Goal: Task Accomplishment & Management: Manage account settings

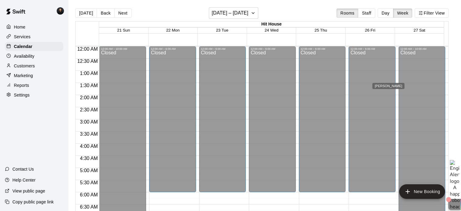
scroll to position [366, 0]
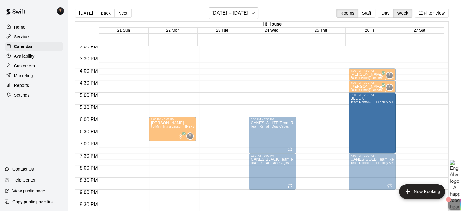
drag, startPoint x: 371, startPoint y: 92, endPoint x: 373, endPoint y: 109, distance: 17.1
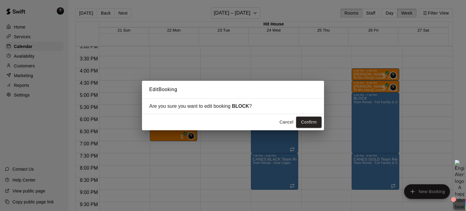
click at [289, 119] on button "Cancel" at bounding box center [285, 121] width 19 height 11
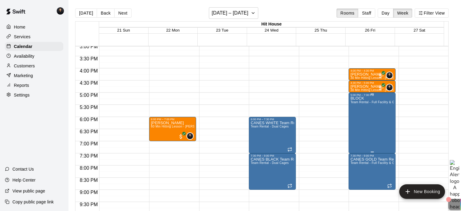
click at [388, 115] on div "BLOCK Team Rental - Full Facility & Gym" at bounding box center [371, 201] width 43 height 211
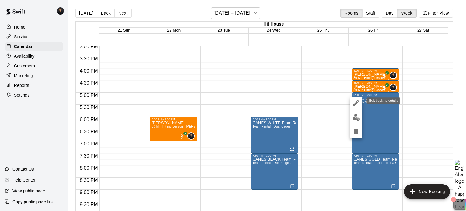
click at [356, 102] on icon "edit" at bounding box center [355, 102] width 5 height 5
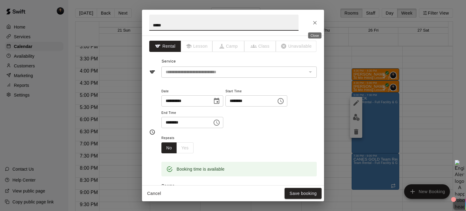
click at [316, 23] on icon "Close" at bounding box center [315, 23] width 6 height 6
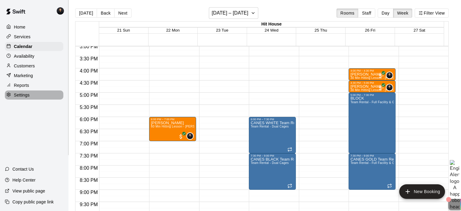
click at [22, 98] on p "Settings" at bounding box center [22, 95] width 16 height 6
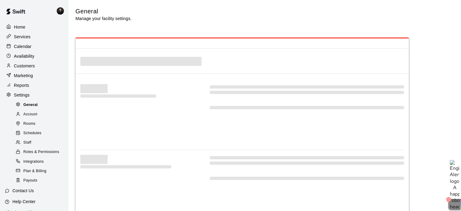
select select "**"
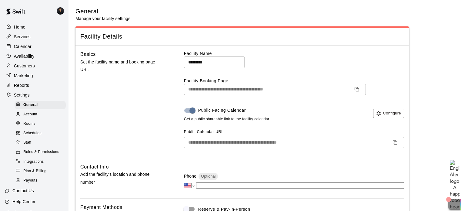
scroll to position [1331, 0]
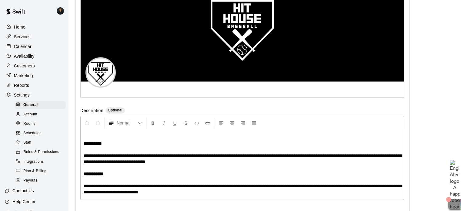
click at [27, 145] on span "Staff" at bounding box center [27, 142] width 8 height 6
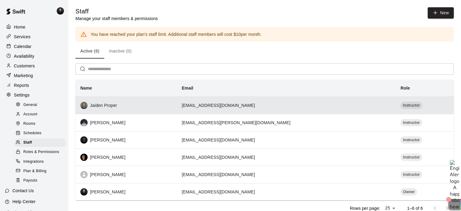
click at [141, 107] on div "Jaiden Proper" at bounding box center [126, 105] width 92 height 7
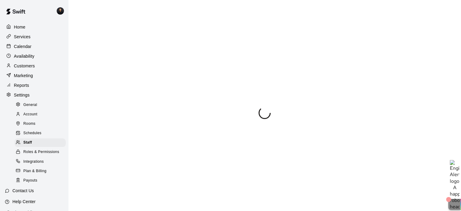
select select "**"
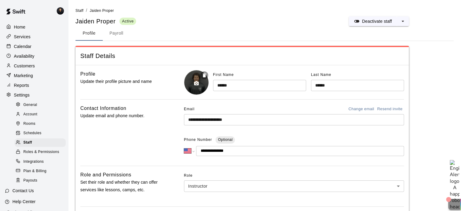
click at [198, 83] on icon "button" at bounding box center [196, 83] width 5 height 4
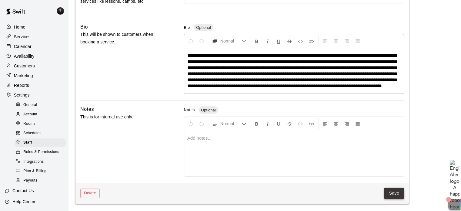
click at [398, 192] on button "Save" at bounding box center [394, 192] width 20 height 11
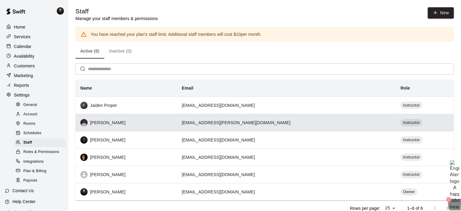
scroll to position [23, 0]
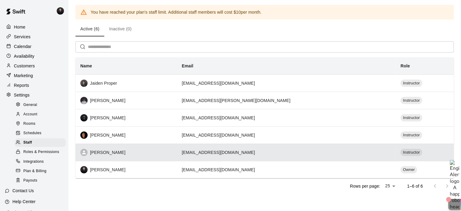
click at [98, 151] on div "[PERSON_NAME]" at bounding box center [126, 152] width 92 height 7
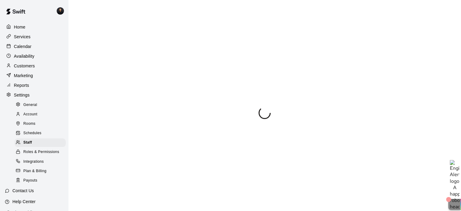
scroll to position [89, 0]
select select "**"
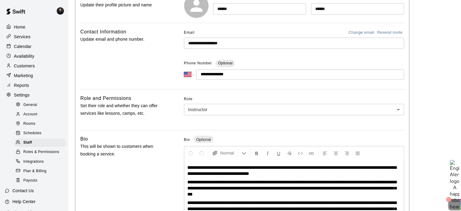
scroll to position [29, 0]
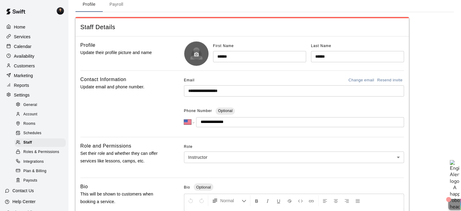
click at [195, 51] on button "button" at bounding box center [196, 54] width 10 height 10
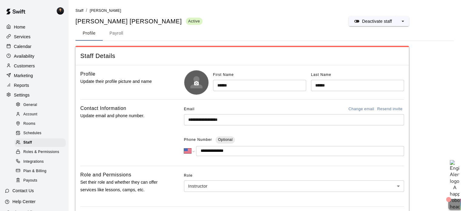
click at [201, 82] on button "button" at bounding box center [196, 83] width 10 height 10
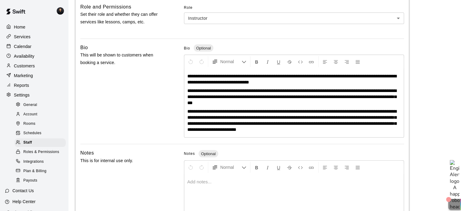
scroll to position [211, 0]
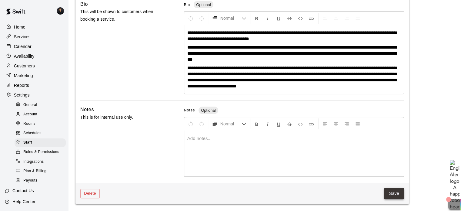
click at [396, 192] on button "Save" at bounding box center [394, 193] width 20 height 11
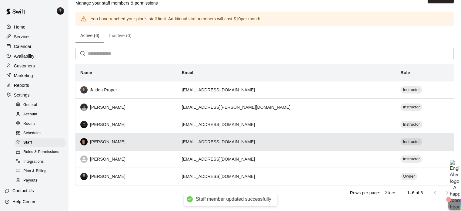
scroll to position [23, 0]
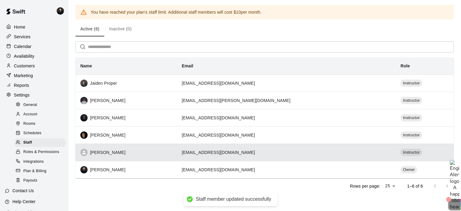
click at [110, 151] on div "[PERSON_NAME]" at bounding box center [126, 152] width 92 height 7
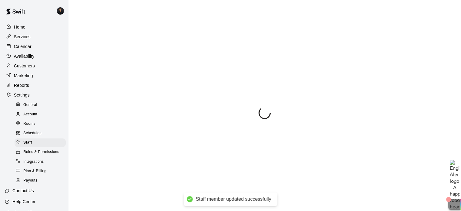
select select "**"
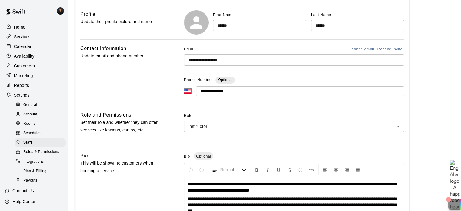
scroll to position [29, 0]
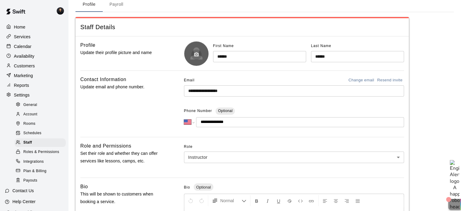
click at [196, 55] on icon "button" at bounding box center [196, 54] width 5 height 4
click at [195, 54] on icon "button" at bounding box center [196, 54] width 5 height 4
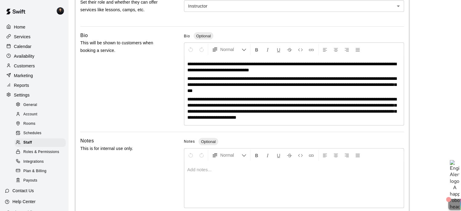
scroll to position [180, 0]
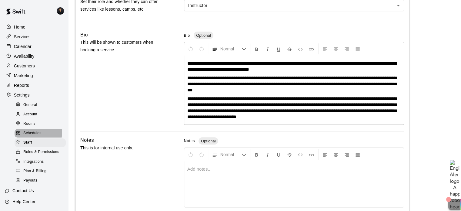
click at [28, 136] on span "Schedules" at bounding box center [32, 133] width 18 height 6
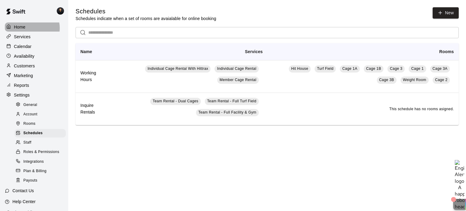
click at [31, 28] on div "Home" at bounding box center [34, 26] width 58 height 9
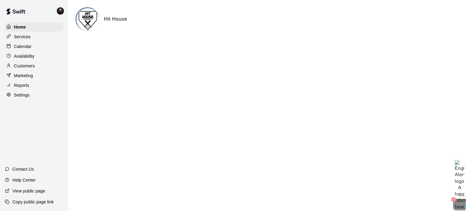
click at [22, 98] on p "Settings" at bounding box center [22, 95] width 16 height 6
select select "**"
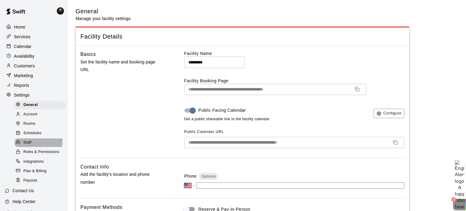
click at [32, 147] on div "Staff" at bounding box center [40, 142] width 51 height 8
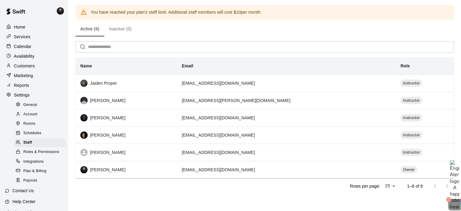
scroll to position [23, 0]
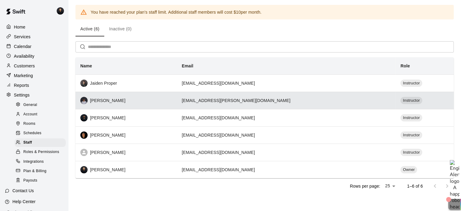
click at [117, 102] on div "[PERSON_NAME]" at bounding box center [126, 100] width 92 height 7
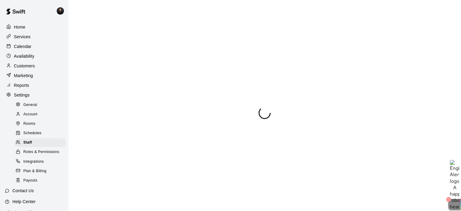
select select "**"
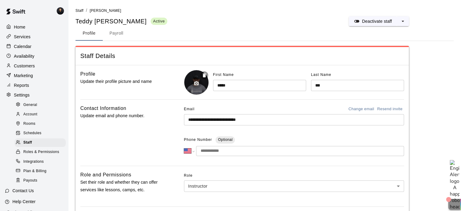
click at [197, 79] on button "button" at bounding box center [196, 83] width 10 height 10
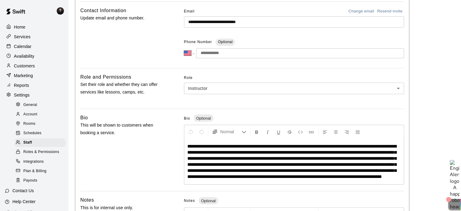
scroll to position [194, 0]
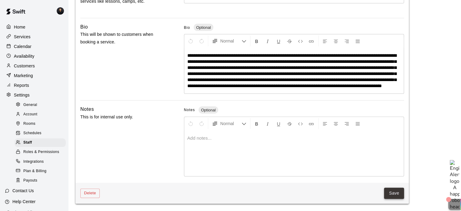
click at [399, 194] on button "Save" at bounding box center [394, 192] width 20 height 11
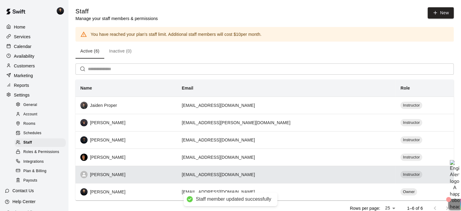
click at [112, 178] on div "[PERSON_NAME]" at bounding box center [126, 174] width 92 height 7
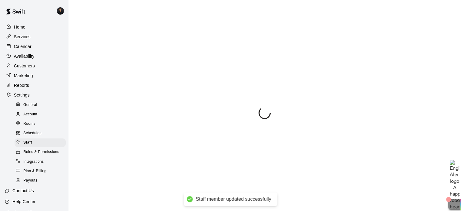
select select "**"
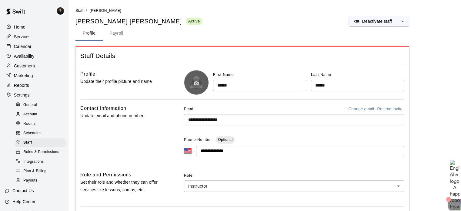
click at [196, 85] on icon "button" at bounding box center [196, 83] width 5 height 4
click at [196, 82] on icon "button" at bounding box center [196, 83] width 5 height 5
click at [197, 84] on icon "button" at bounding box center [196, 83] width 5 height 4
click at [194, 82] on icon "button" at bounding box center [196, 83] width 5 height 5
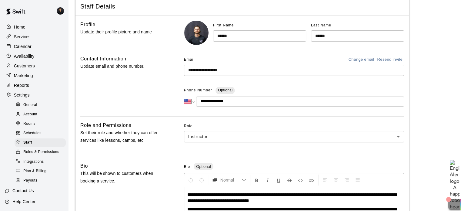
scroll to position [211, 0]
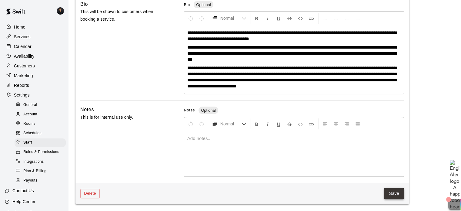
click at [399, 191] on button "Save" at bounding box center [394, 193] width 20 height 11
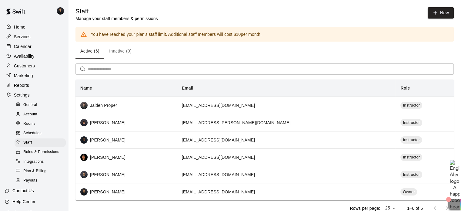
click at [23, 26] on p "Home" at bounding box center [20, 27] width 12 height 6
